Goal: Find specific page/section: Find specific page/section

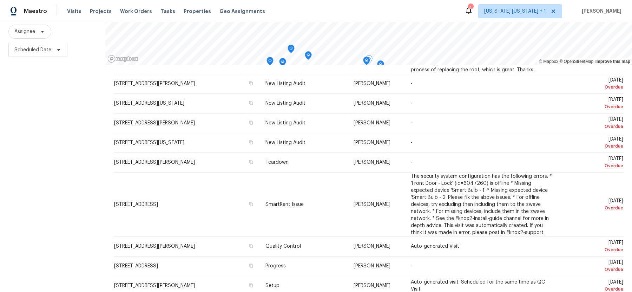
scroll to position [90, 0]
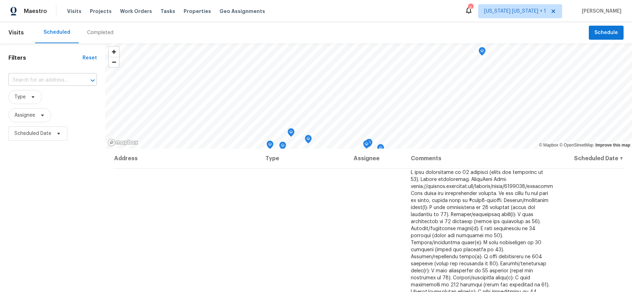
click at [49, 78] on input "text" at bounding box center [42, 80] width 69 height 11
click at [67, 63] on div "Filters Reset ​ Type Assignee Scheduled Date" at bounding box center [52, 212] width 105 height 339
click at [33, 99] on icon at bounding box center [33, 97] width 6 height 6
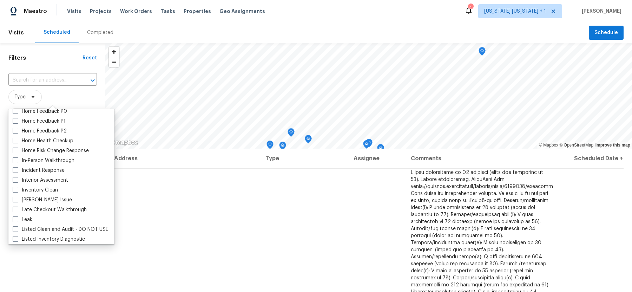
scroll to position [231, 0]
click at [44, 161] on label "In-Person Walkthrough" at bounding box center [44, 160] width 62 height 7
click at [17, 161] on input "In-Person Walkthrough" at bounding box center [15, 159] width 5 height 5
checkbox input "true"
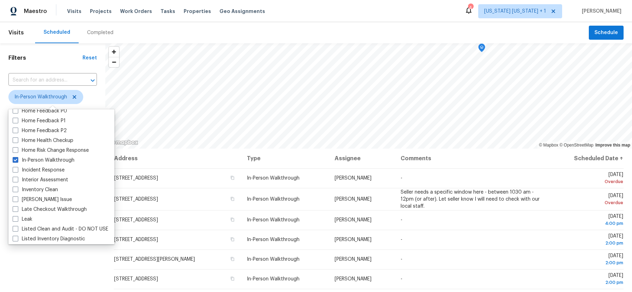
click at [44, 253] on div "Filters Reset ​ In-Person Walkthrough Assignee Scheduled Date" at bounding box center [52, 212] width 105 height 339
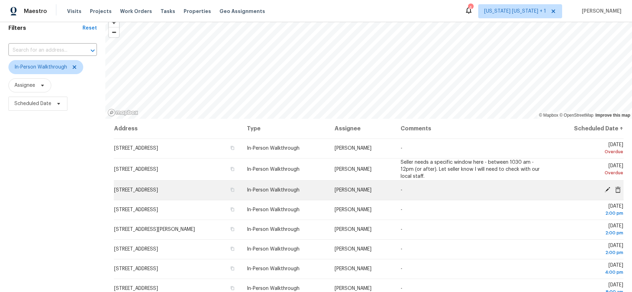
scroll to position [21, 0]
